Goal: Transaction & Acquisition: Obtain resource

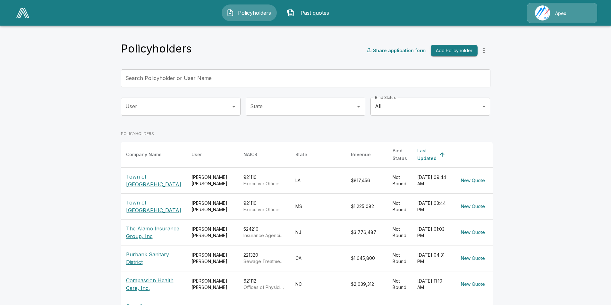
click at [164, 177] on p "Town of [GEOGRAPHIC_DATA]" at bounding box center [153, 180] width 55 height 15
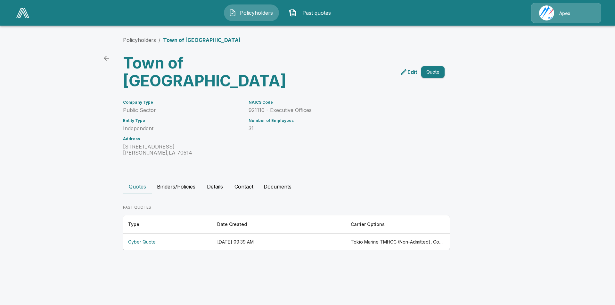
click at [138, 234] on th "Cyber Quote" at bounding box center [167, 242] width 89 height 17
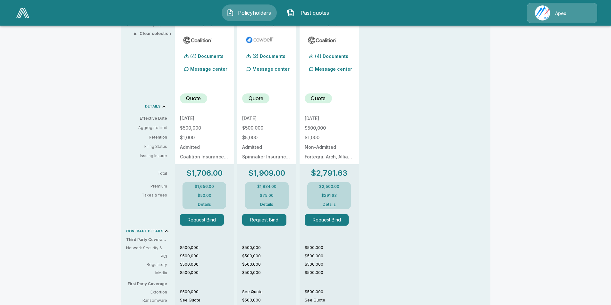
scroll to position [96, 0]
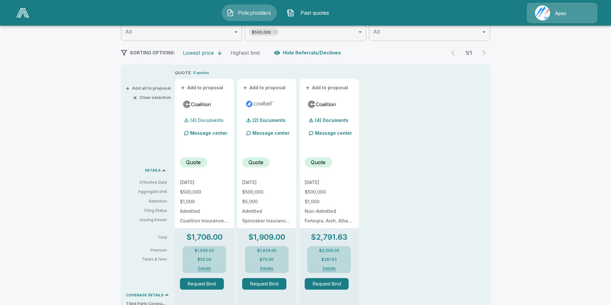
click at [212, 119] on p "(4) Documents" at bounding box center [206, 120] width 33 height 4
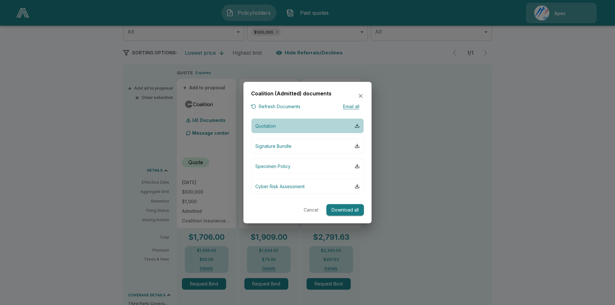
click at [358, 123] on button "Quotation" at bounding box center [307, 125] width 113 height 15
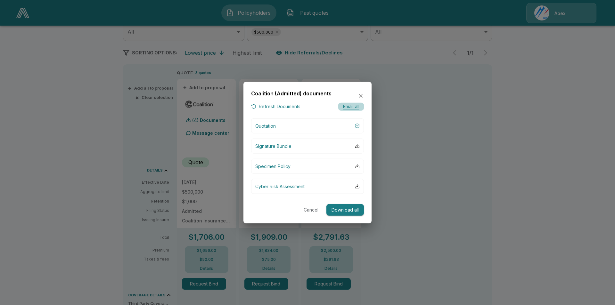
click at [351, 105] on button "Email all" at bounding box center [352, 107] width 26 height 8
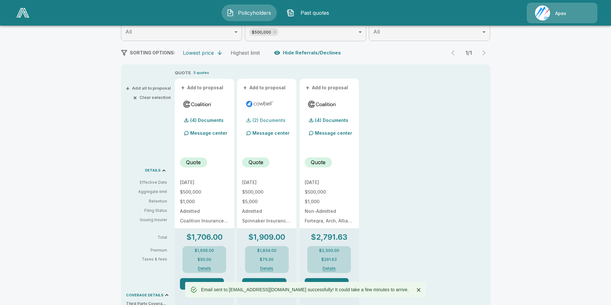
click at [270, 120] on p "(2) Documents" at bounding box center [268, 120] width 33 height 4
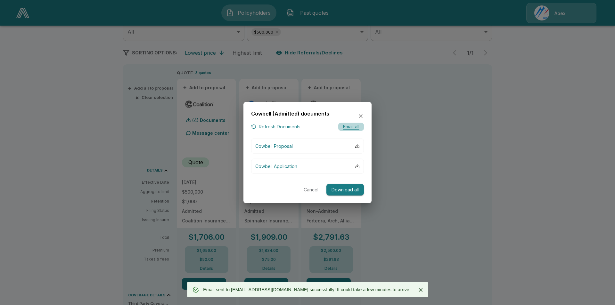
click at [354, 128] on button "Email all" at bounding box center [352, 127] width 26 height 8
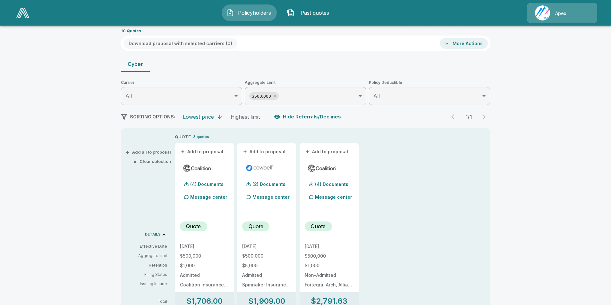
scroll to position [0, 0]
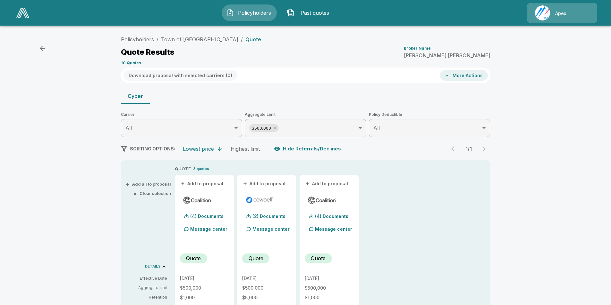
click at [450, 75] on icon "button" at bounding box center [446, 75] width 6 height 6
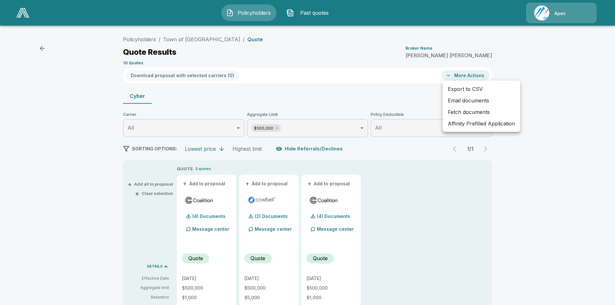
click at [450, 193] on div at bounding box center [307, 152] width 615 height 305
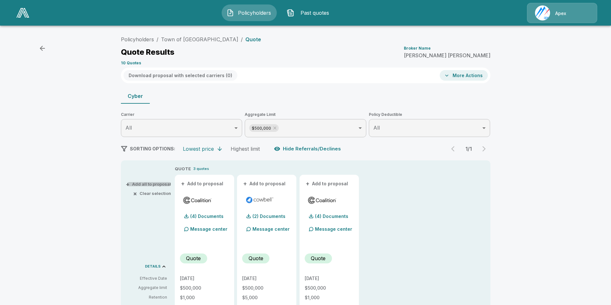
click at [158, 183] on button "+ Add all to proposal" at bounding box center [149, 184] width 44 height 4
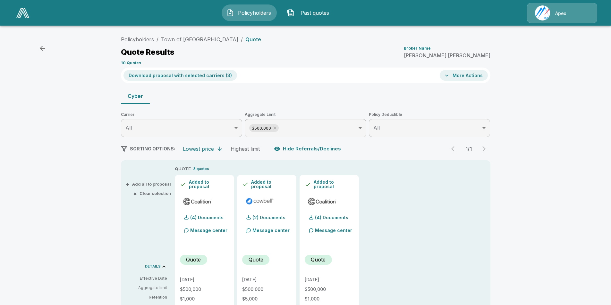
click at [213, 77] on button "Download proposal with selected carriers ( 3 )" at bounding box center [179, 75] width 113 height 11
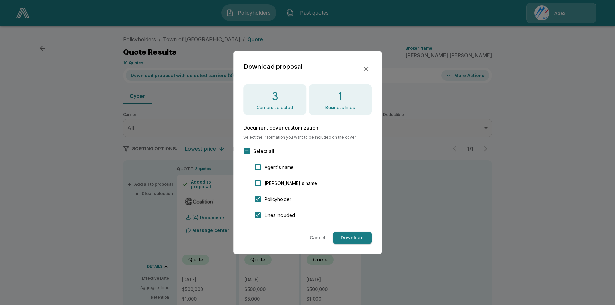
click at [359, 239] on button "Download" at bounding box center [352, 238] width 38 height 12
click at [367, 69] on icon "button" at bounding box center [366, 69] width 4 height 4
